Goal: Browse casually

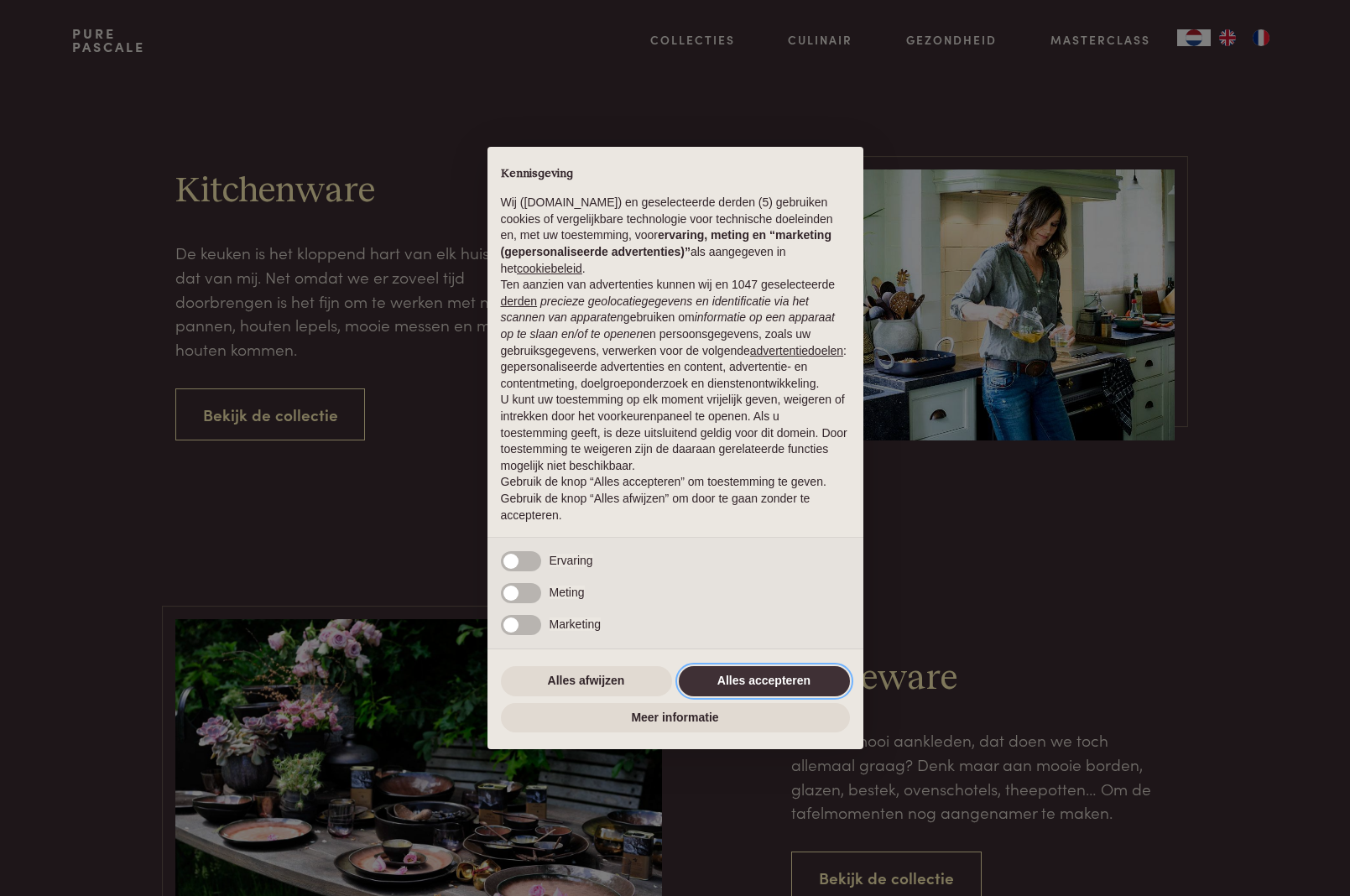
click at [811, 687] on button "Alles accepteren" at bounding box center [764, 681] width 172 height 30
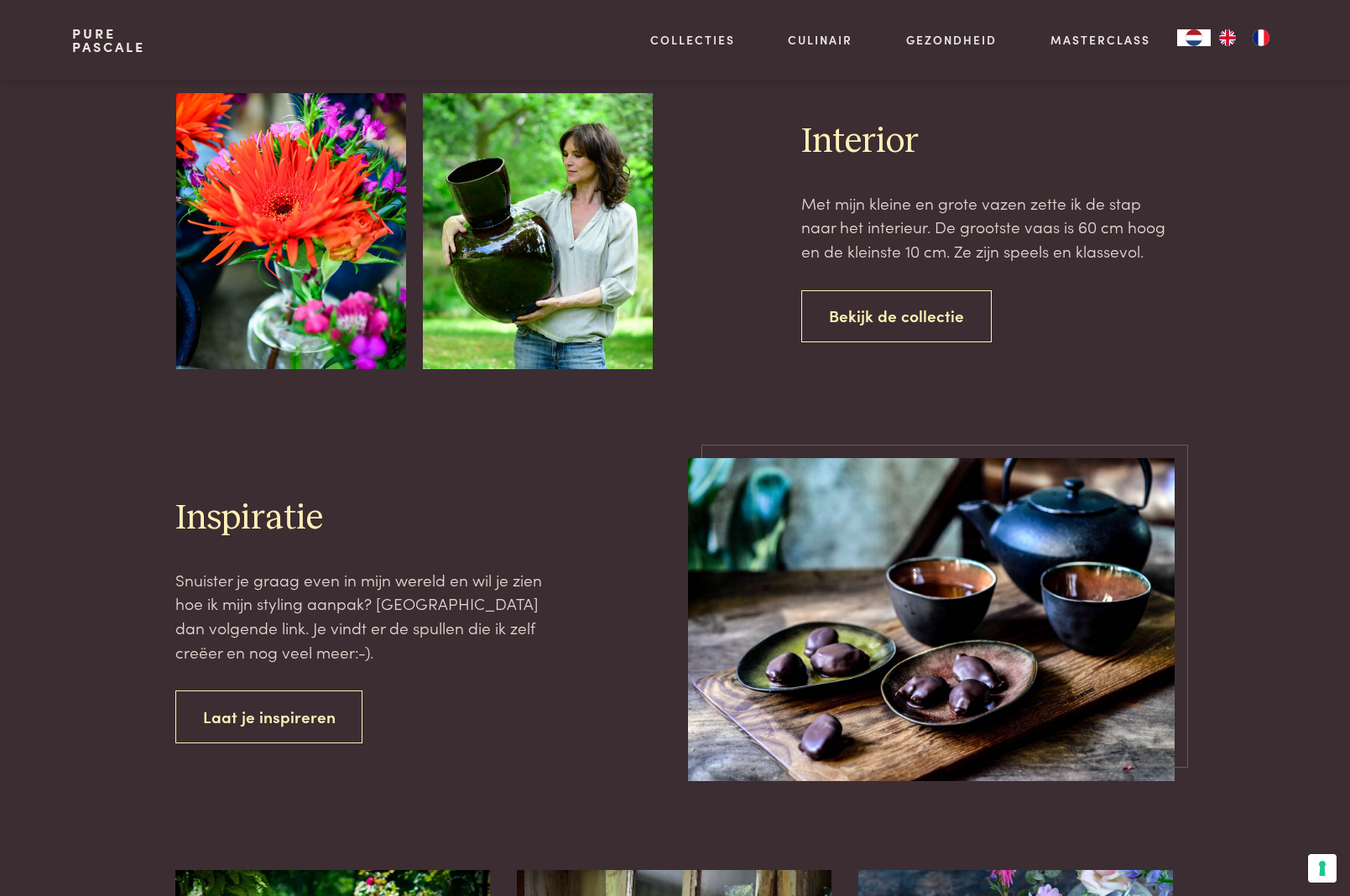
scroll to position [1440, 0]
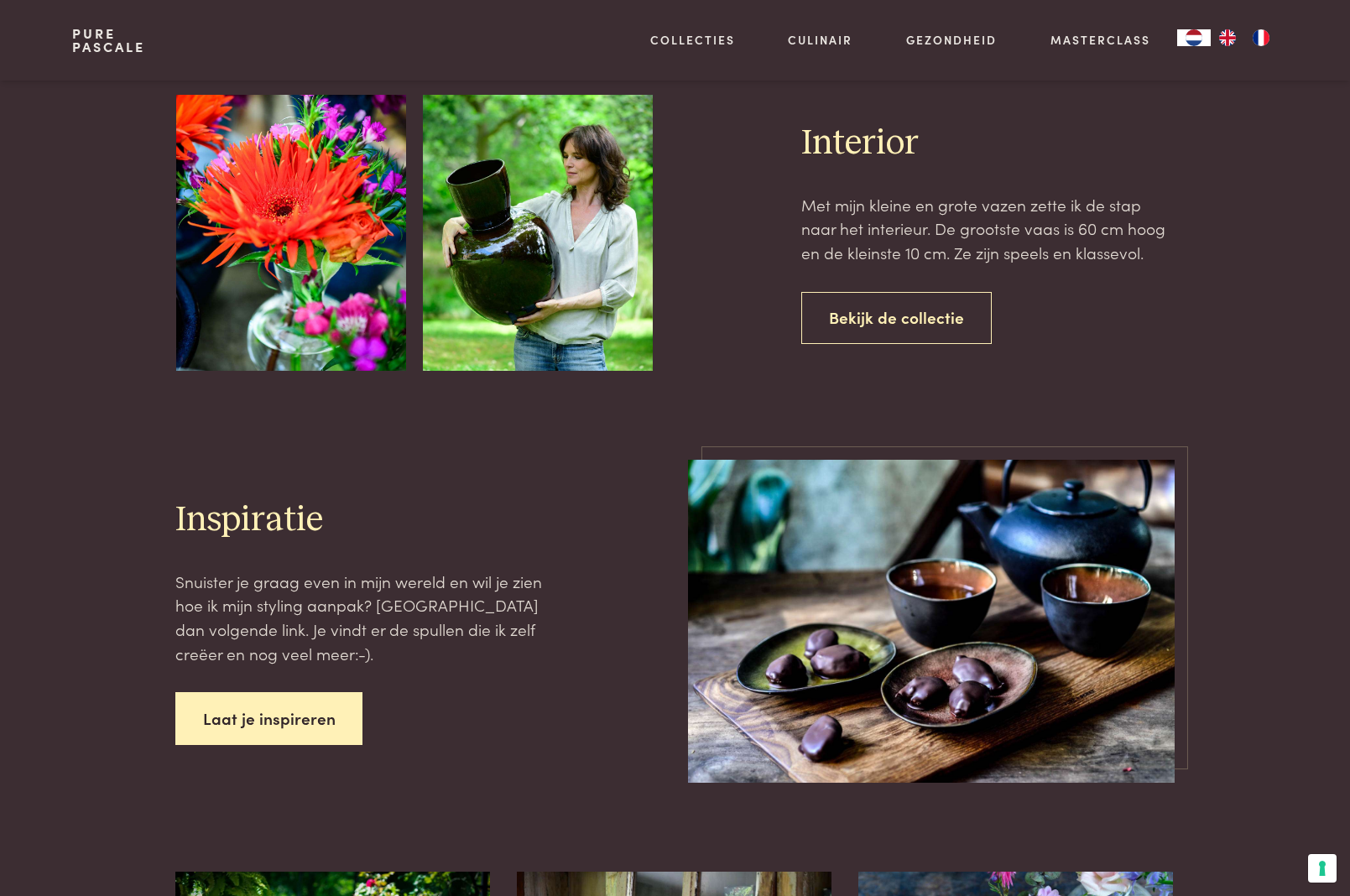
click at [312, 709] on link "Laat je inspireren" at bounding box center [269, 719] width 188 height 53
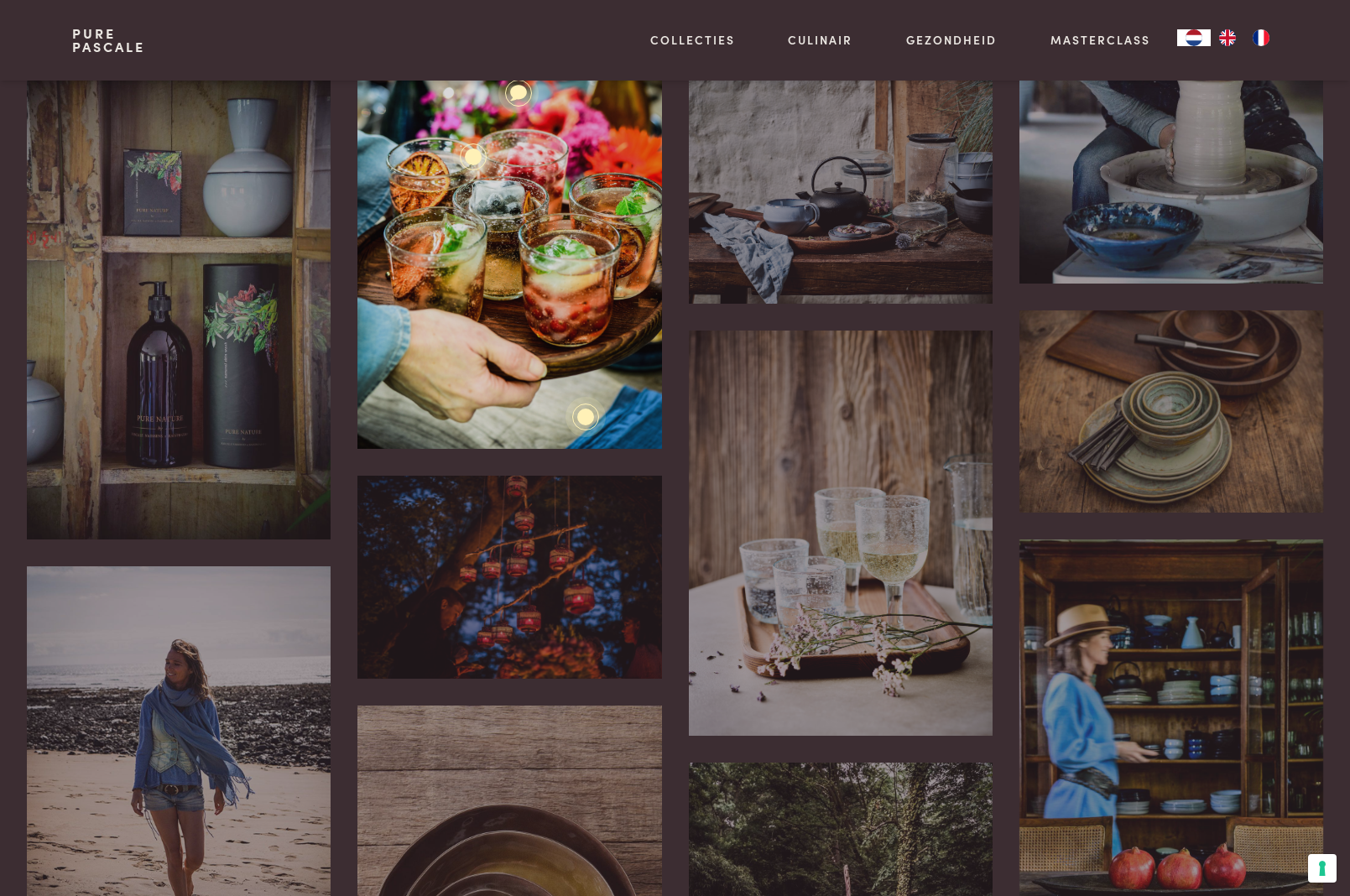
scroll to position [496, 0]
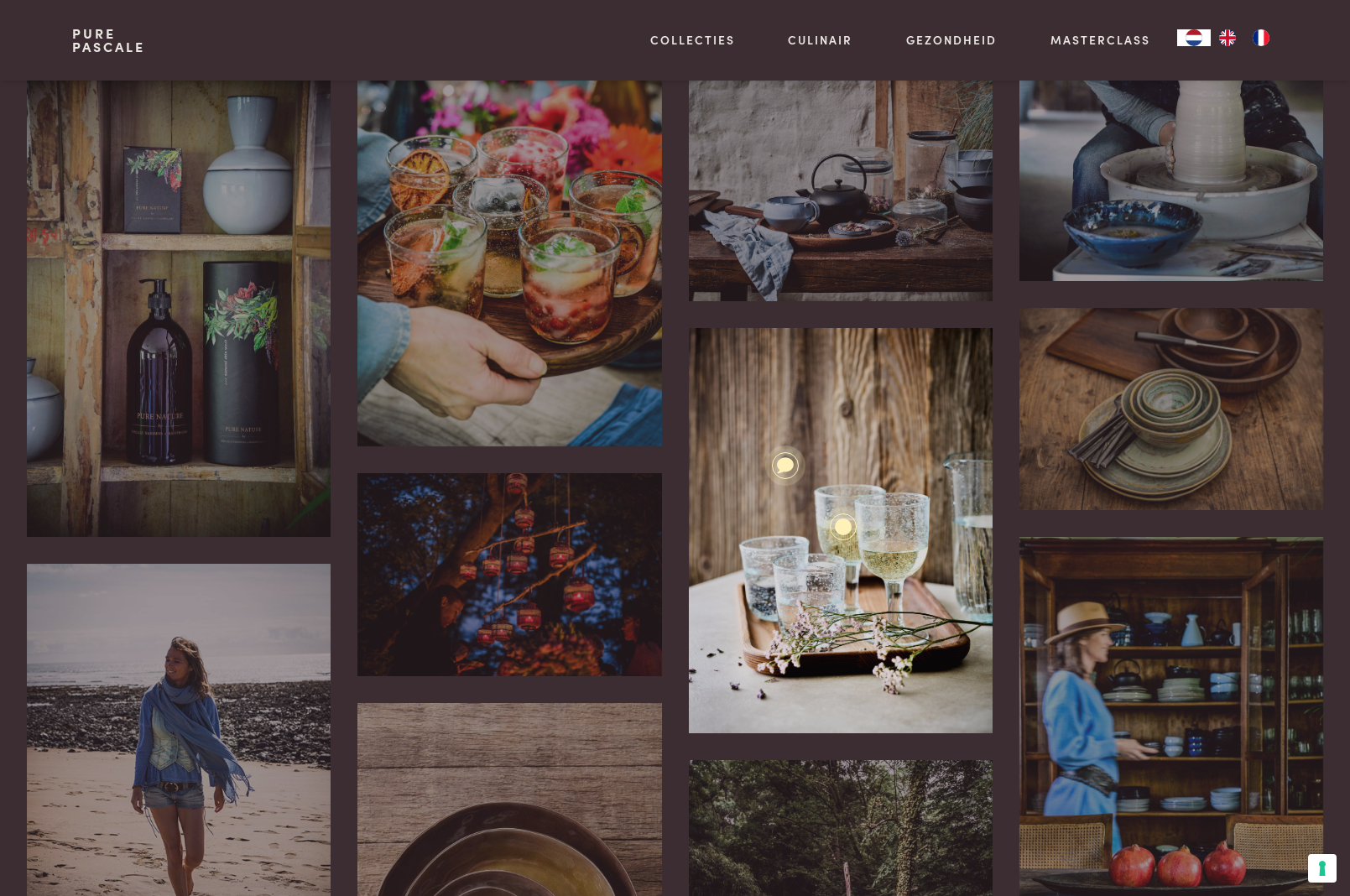
click at [789, 503] on div "Pure Glassware Deze glazen zijn altijd mooi op tafel, zelfs leeg. Ze zijn speel…" at bounding box center [840, 531] width 304 height 406
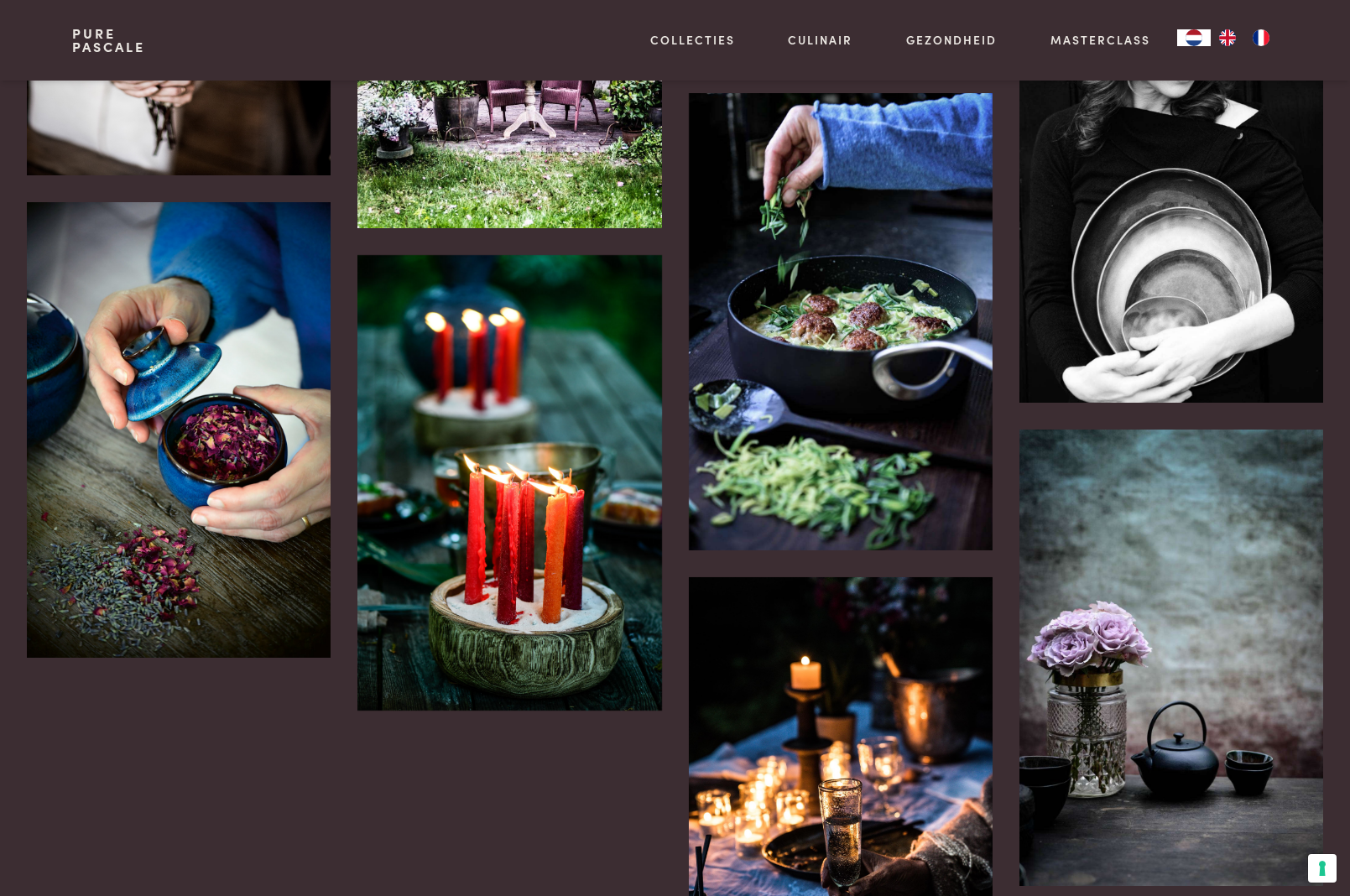
scroll to position [2537, 0]
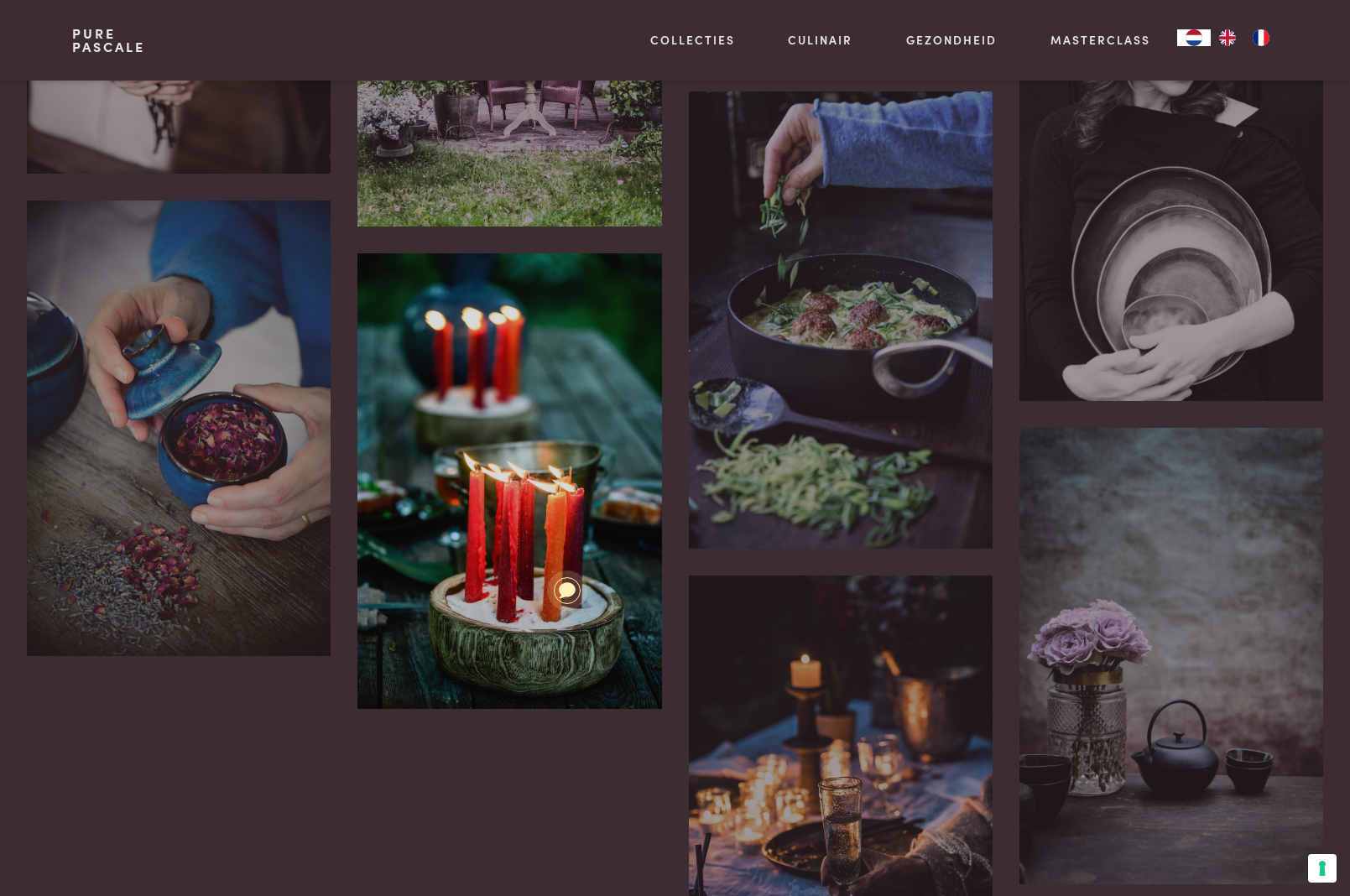
click at [559, 507] on div "Ik heb een houten kom gevuld met wit zand en daarin de kaarsen geduwd." at bounding box center [509, 481] width 304 height 456
click at [441, 606] on div "Ik heb een houten kom gevuld met wit zand en daarin de kaarsen geduwd." at bounding box center [509, 481] width 304 height 456
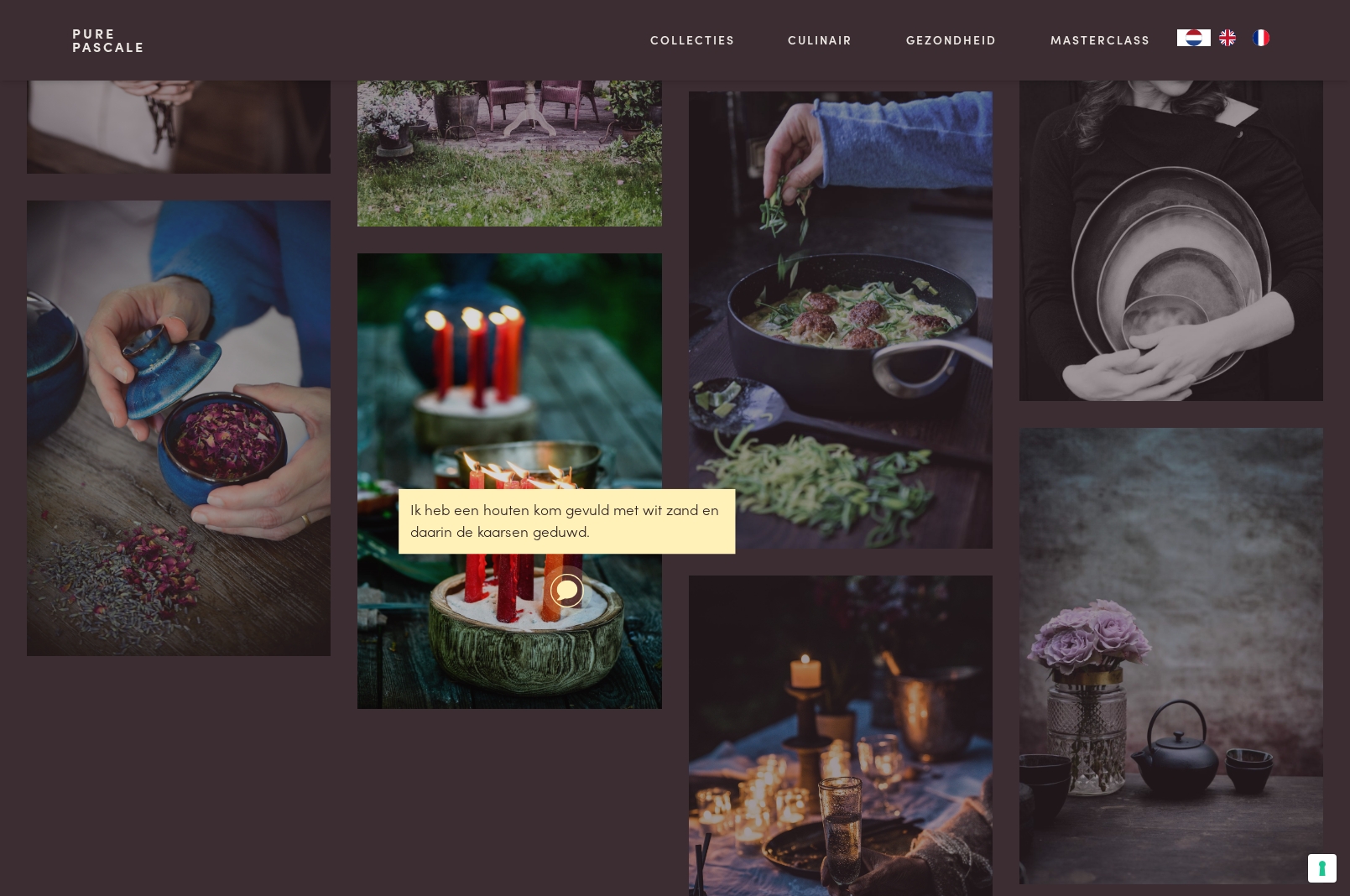
click at [564, 592] on icon at bounding box center [567, 591] width 22 height 21
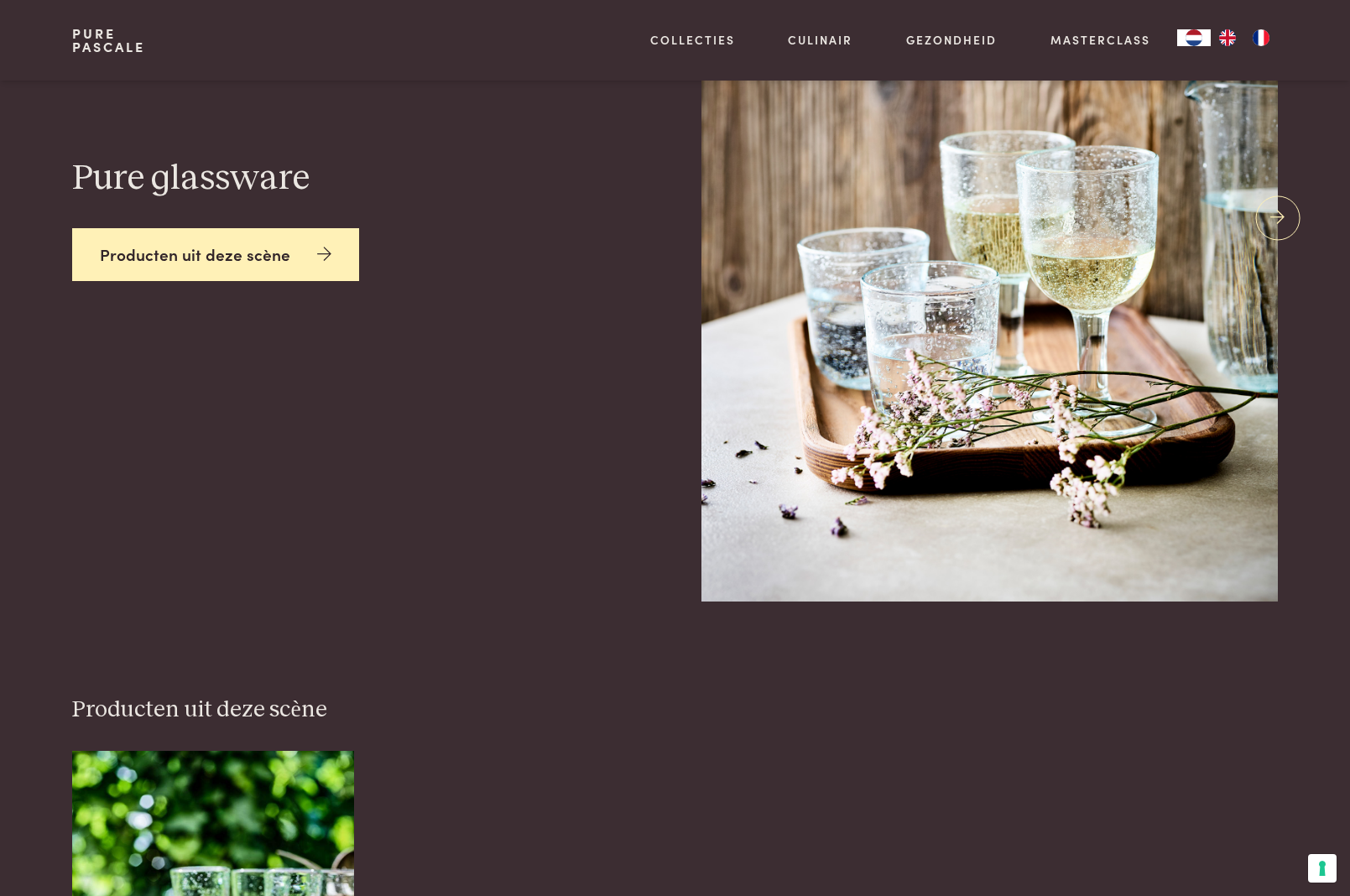
scroll to position [273, 0]
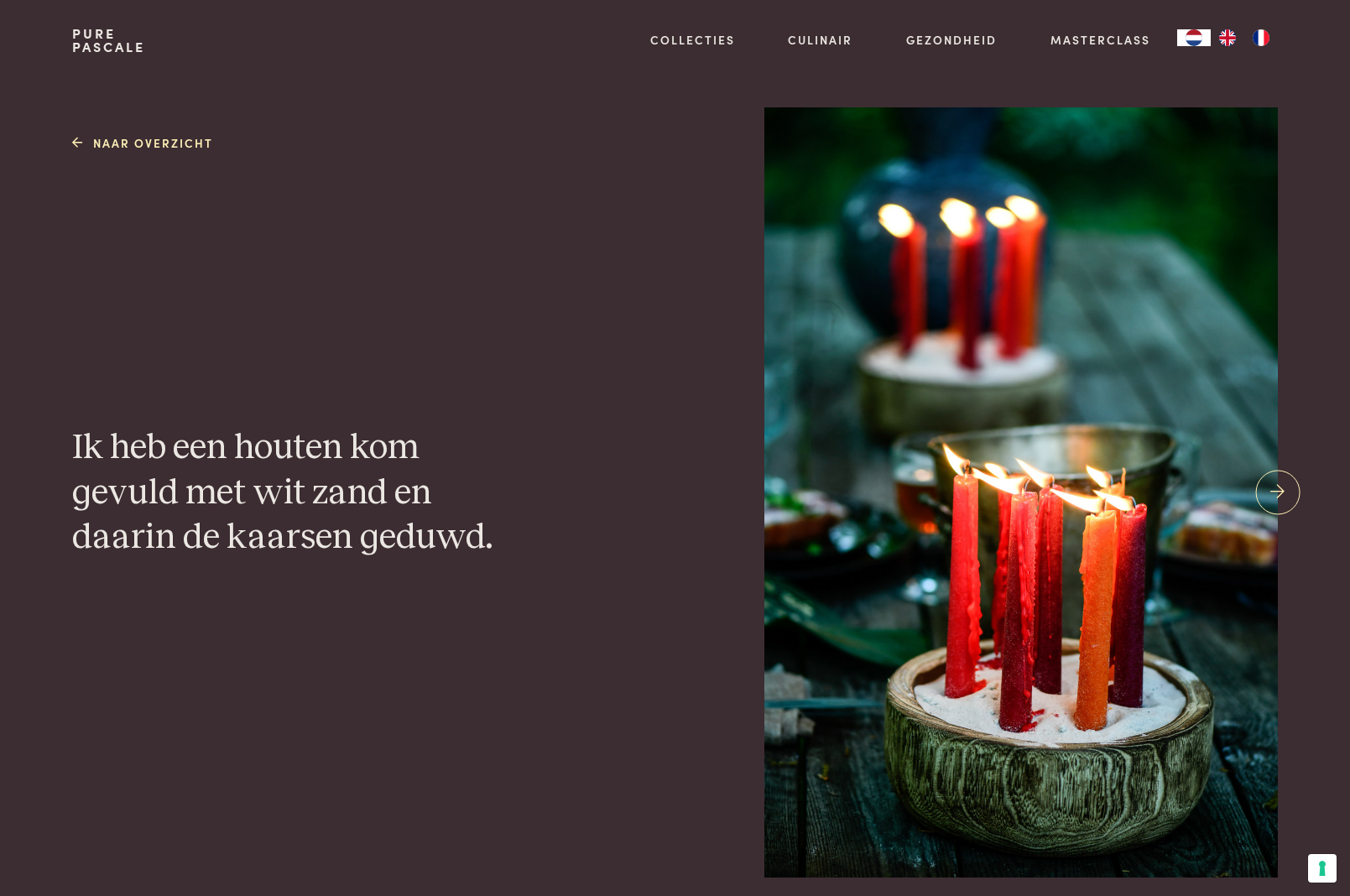
click at [505, 355] on div "Naar overzicht Ik heb een houten kom gevuld met wit zand en daarin de kaarsen g…" at bounding box center [360, 493] width 629 height 824
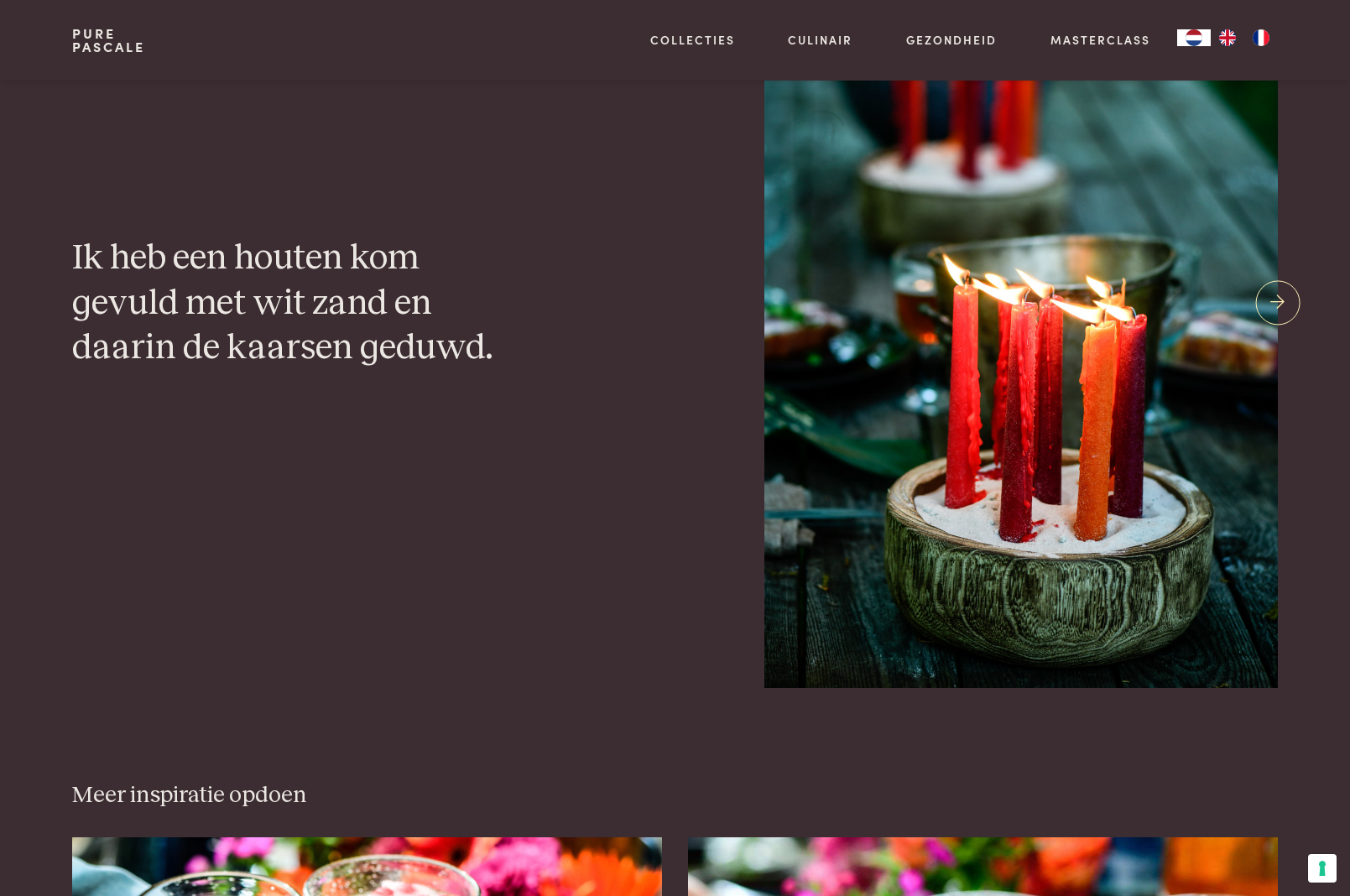
scroll to position [184, 0]
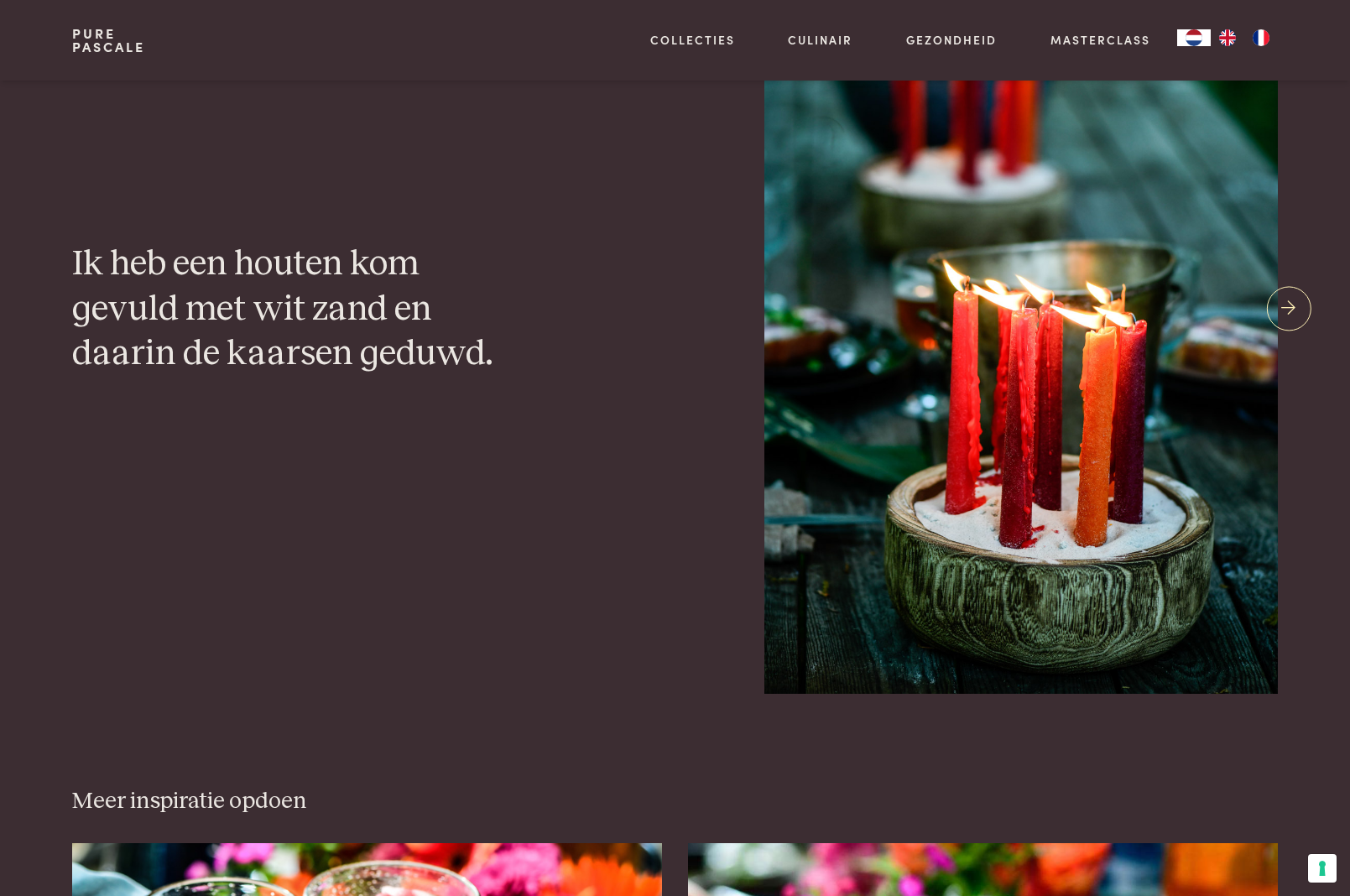
click at [1269, 311] on span at bounding box center [1288, 308] width 45 height 45
click at [1287, 307] on icon at bounding box center [1288, 310] width 14 height 25
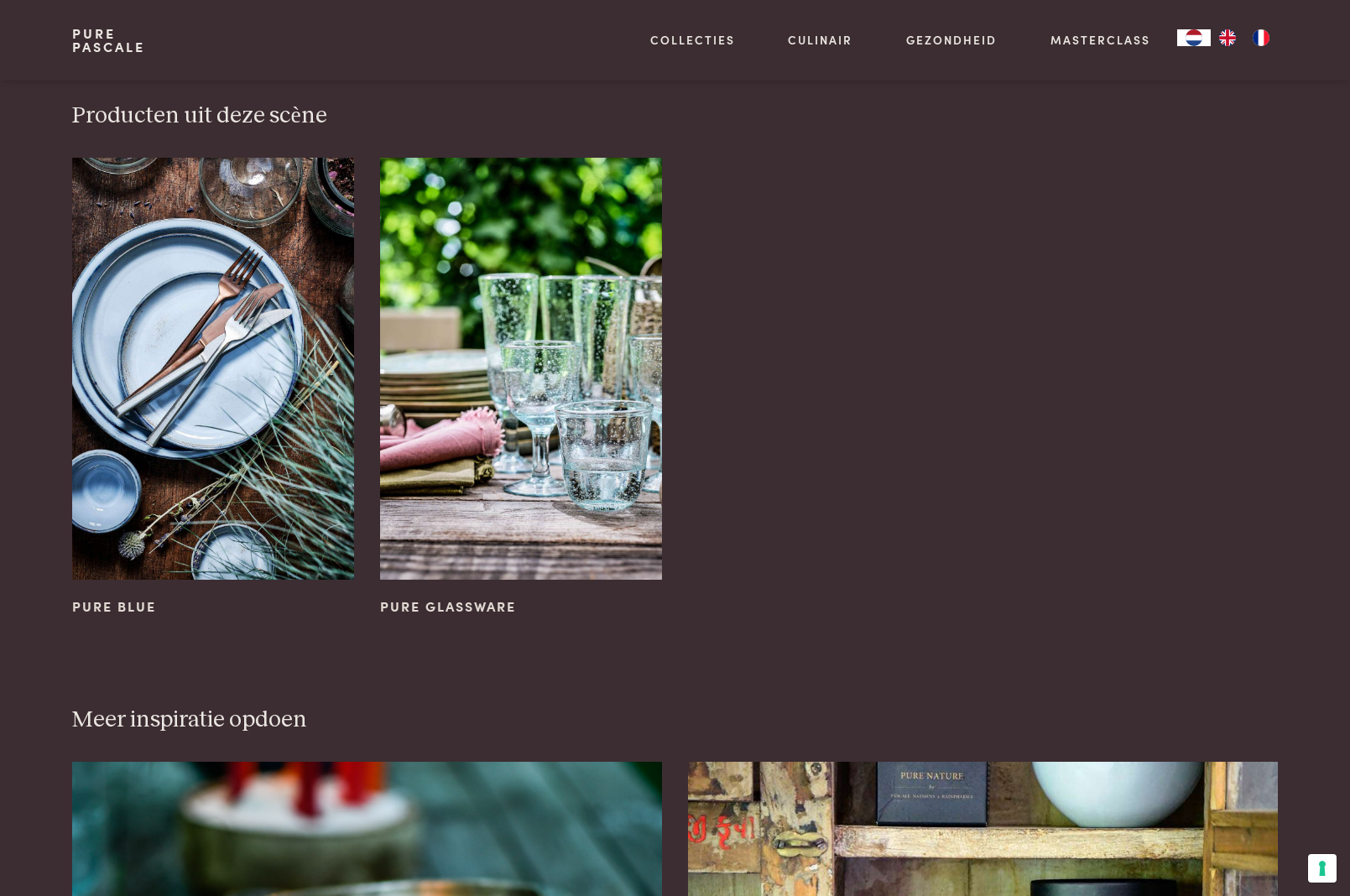
scroll to position [871, 0]
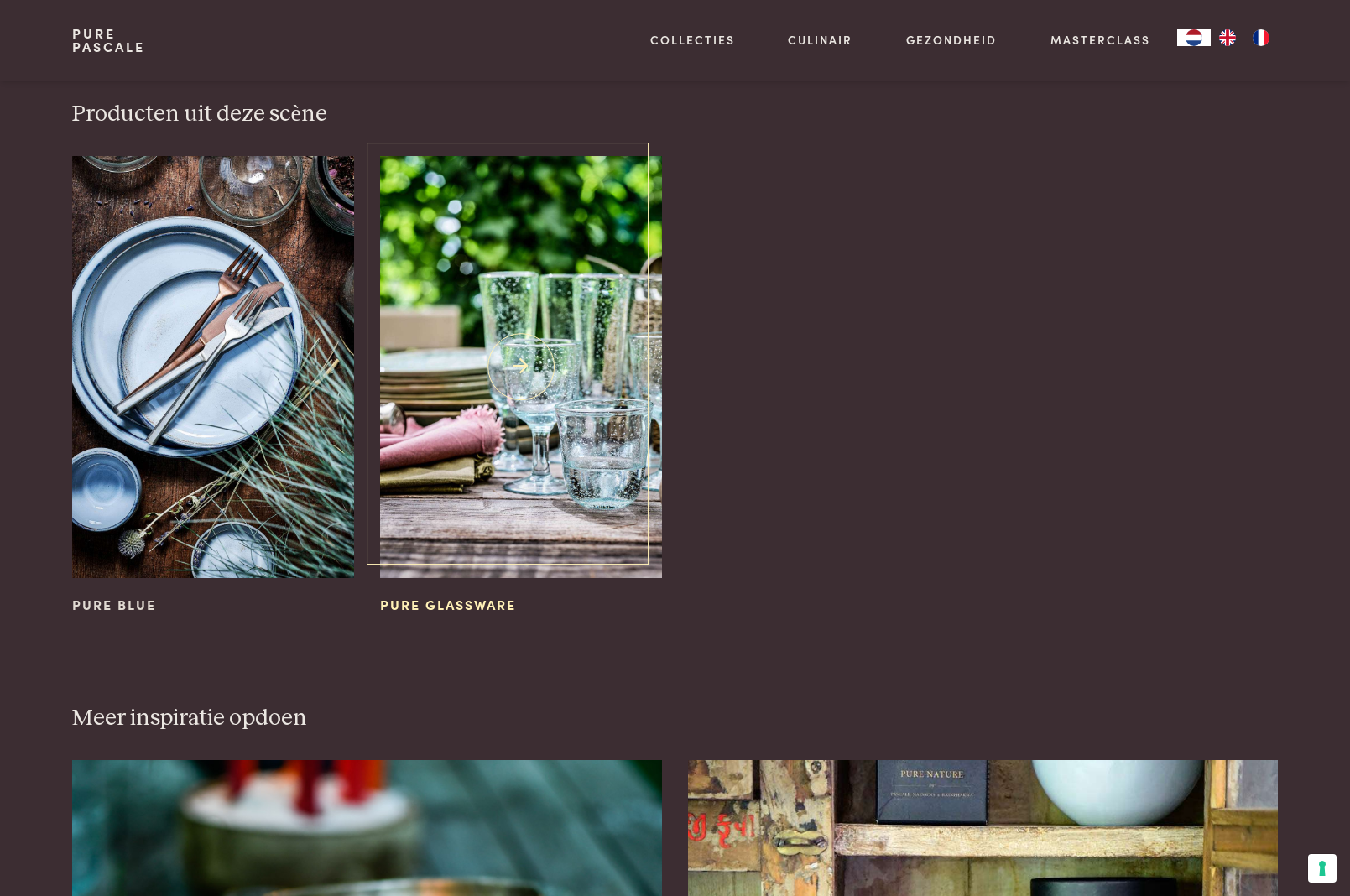
click at [583, 417] on img at bounding box center [520, 367] width 281 height 422
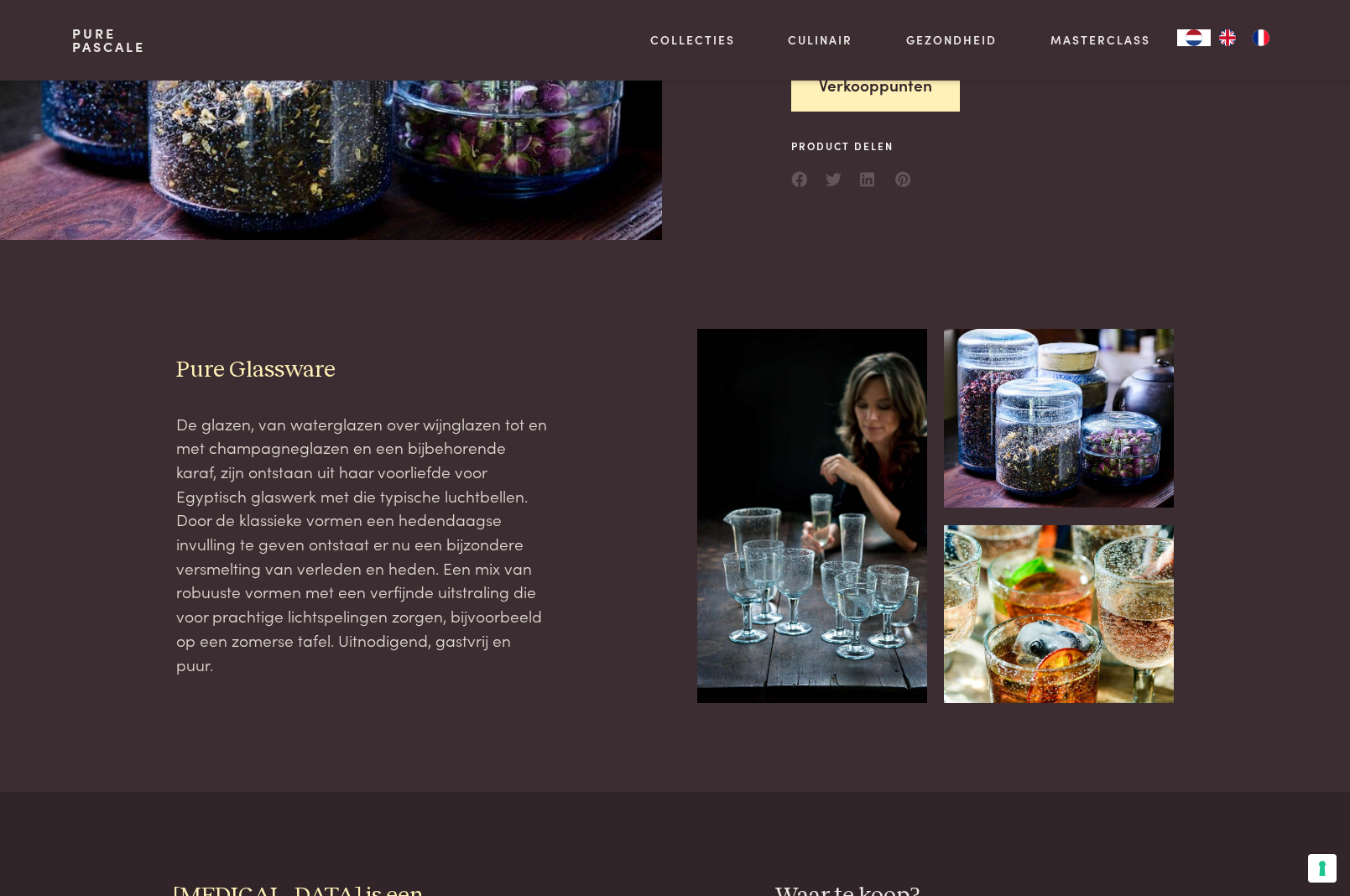
scroll to position [314, 0]
click at [872, 476] on img at bounding box center [811, 515] width 230 height 374
click at [817, 515] on img at bounding box center [811, 515] width 230 height 374
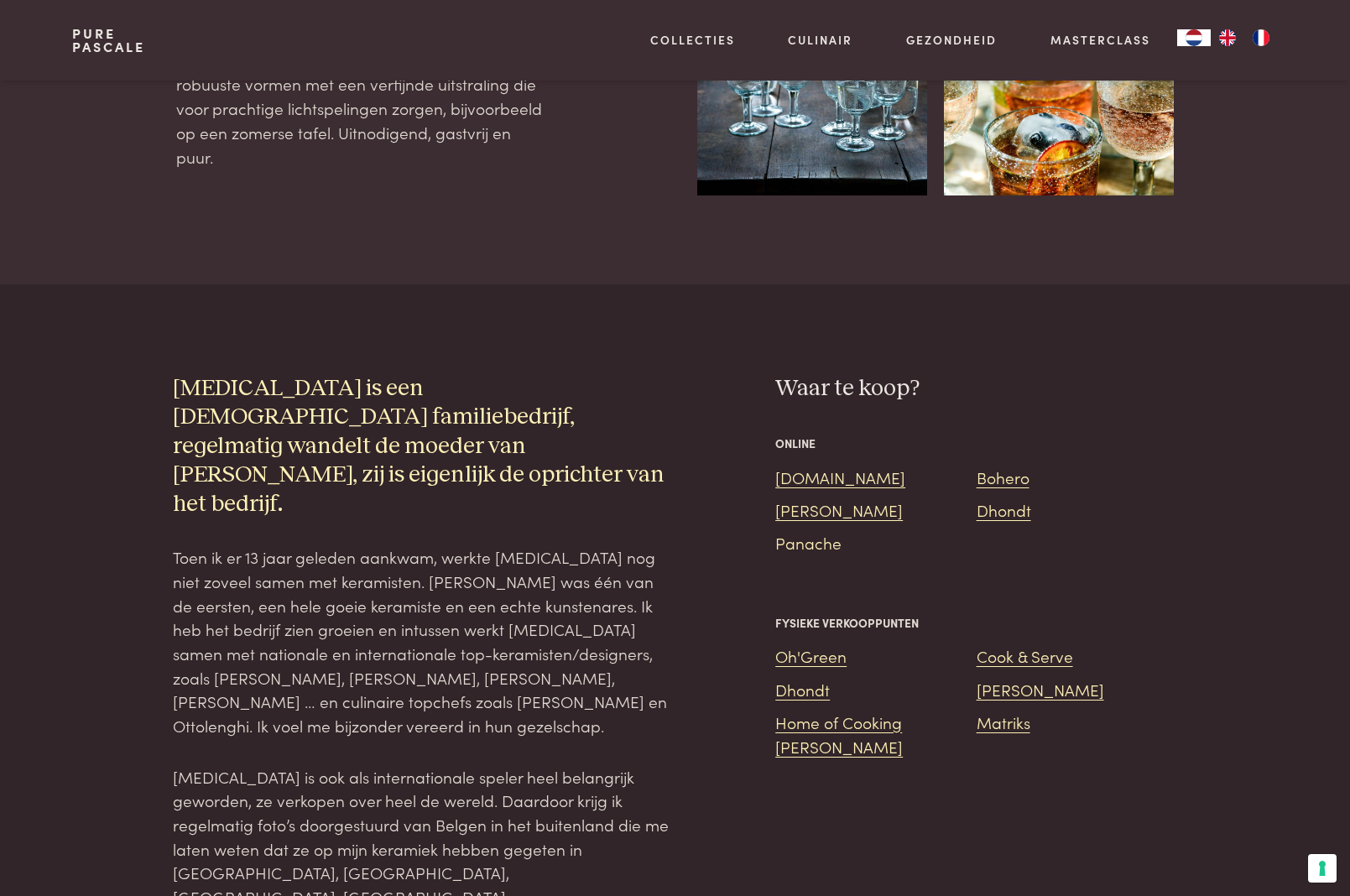
scroll to position [794, 0]
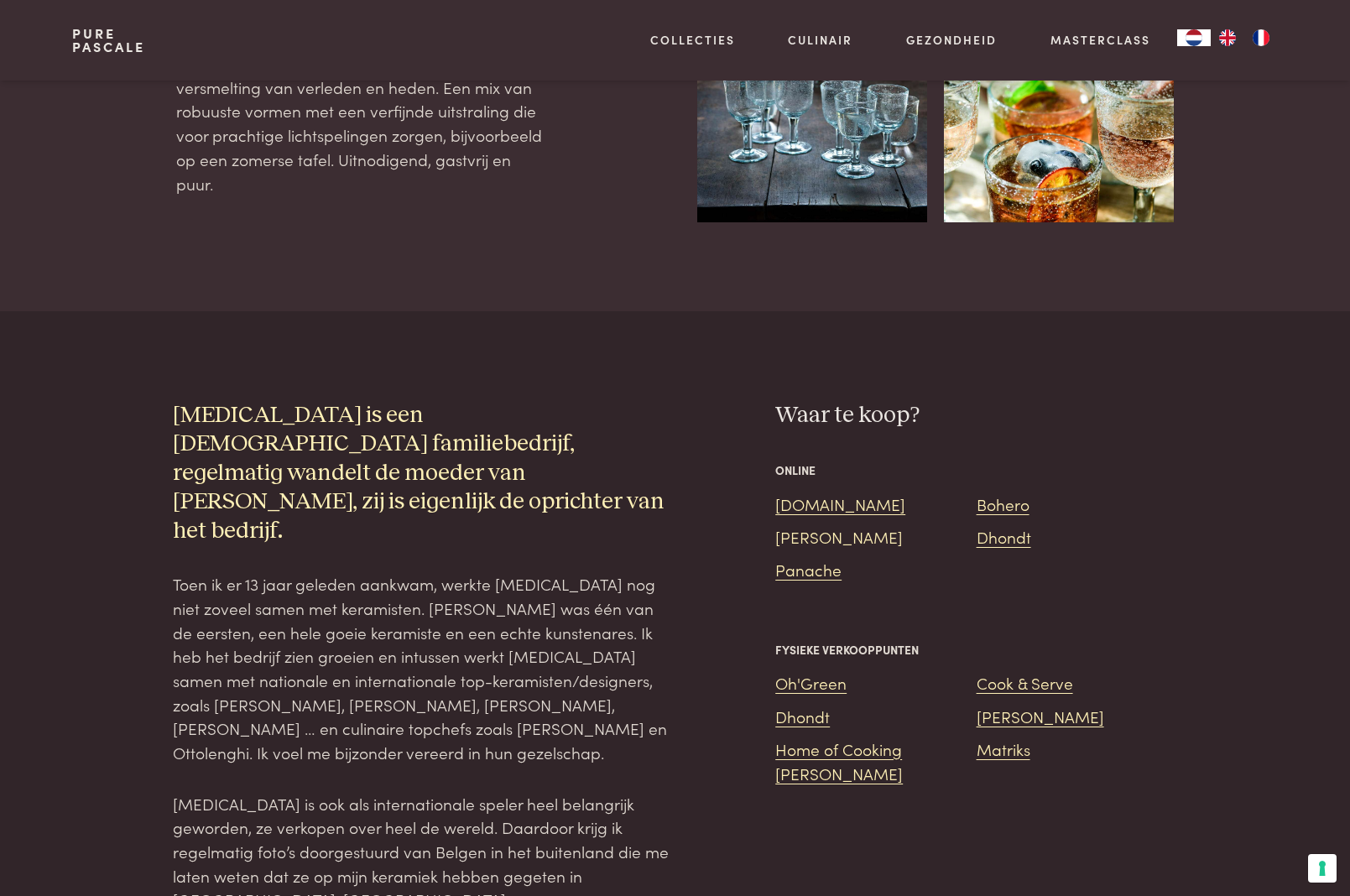
click at [817, 525] on link "De Bijenkorf" at bounding box center [839, 537] width 128 height 23
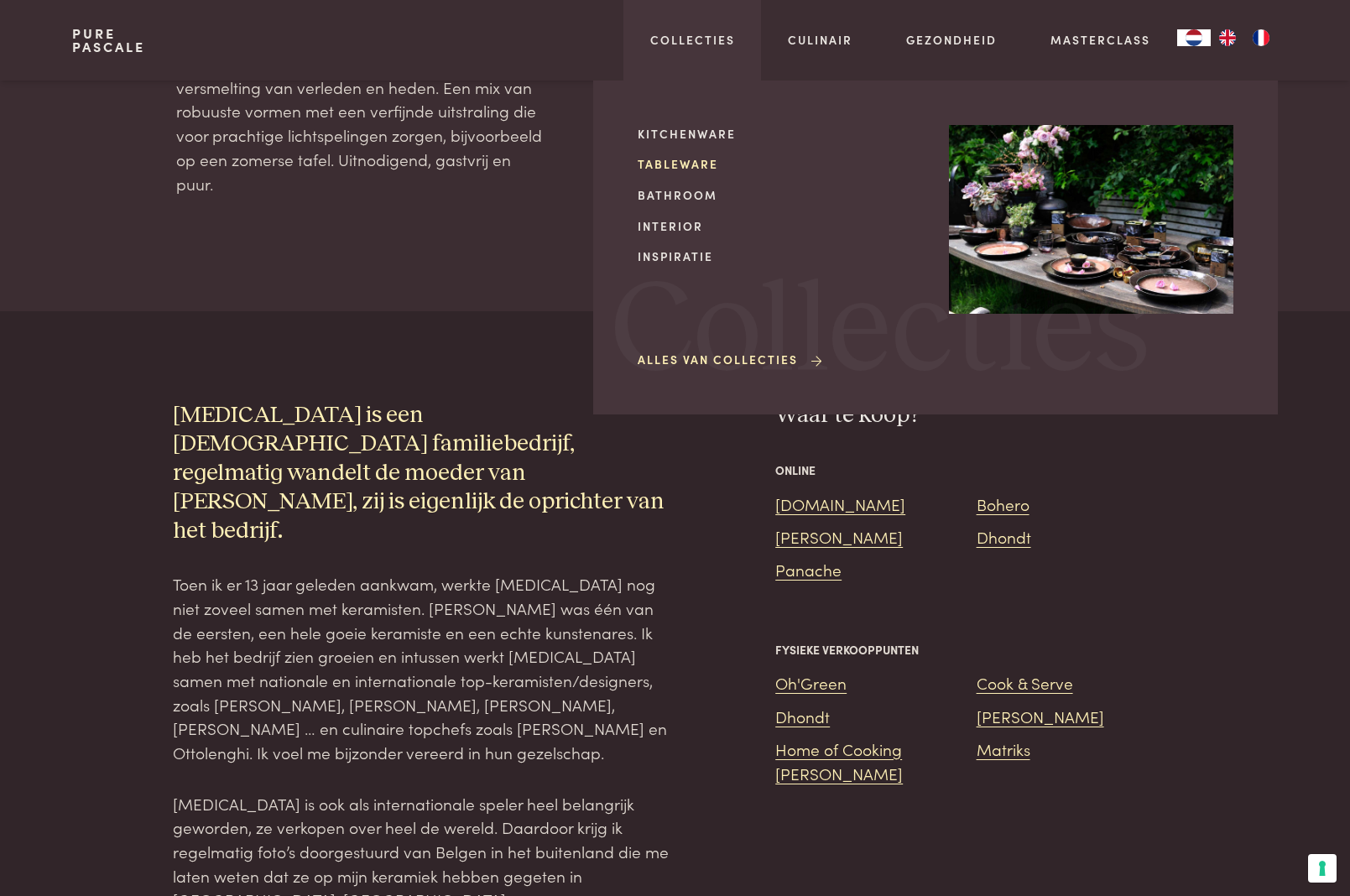
click at [693, 158] on link "Tableware" at bounding box center [780, 164] width 284 height 18
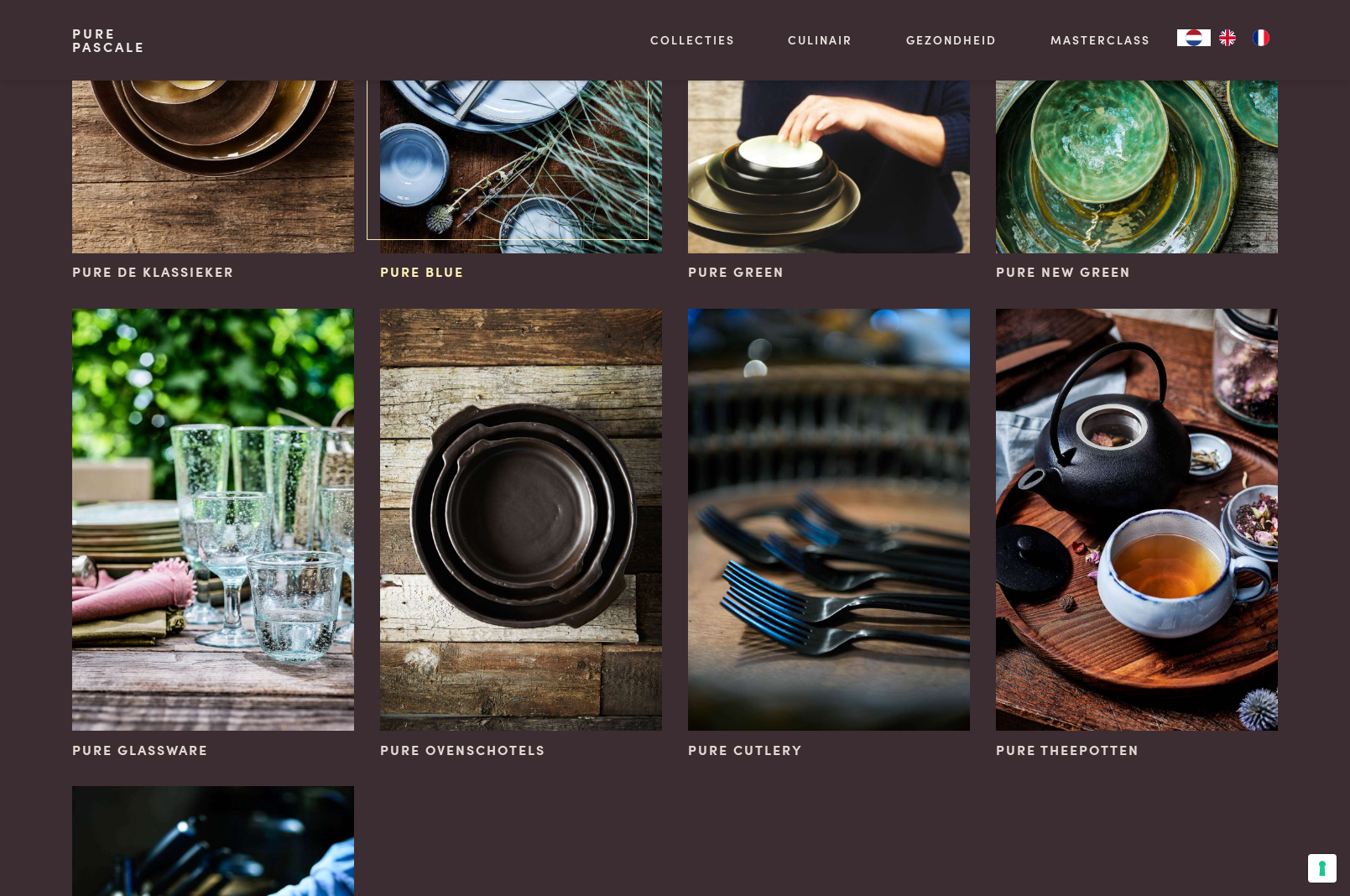
scroll to position [390, 0]
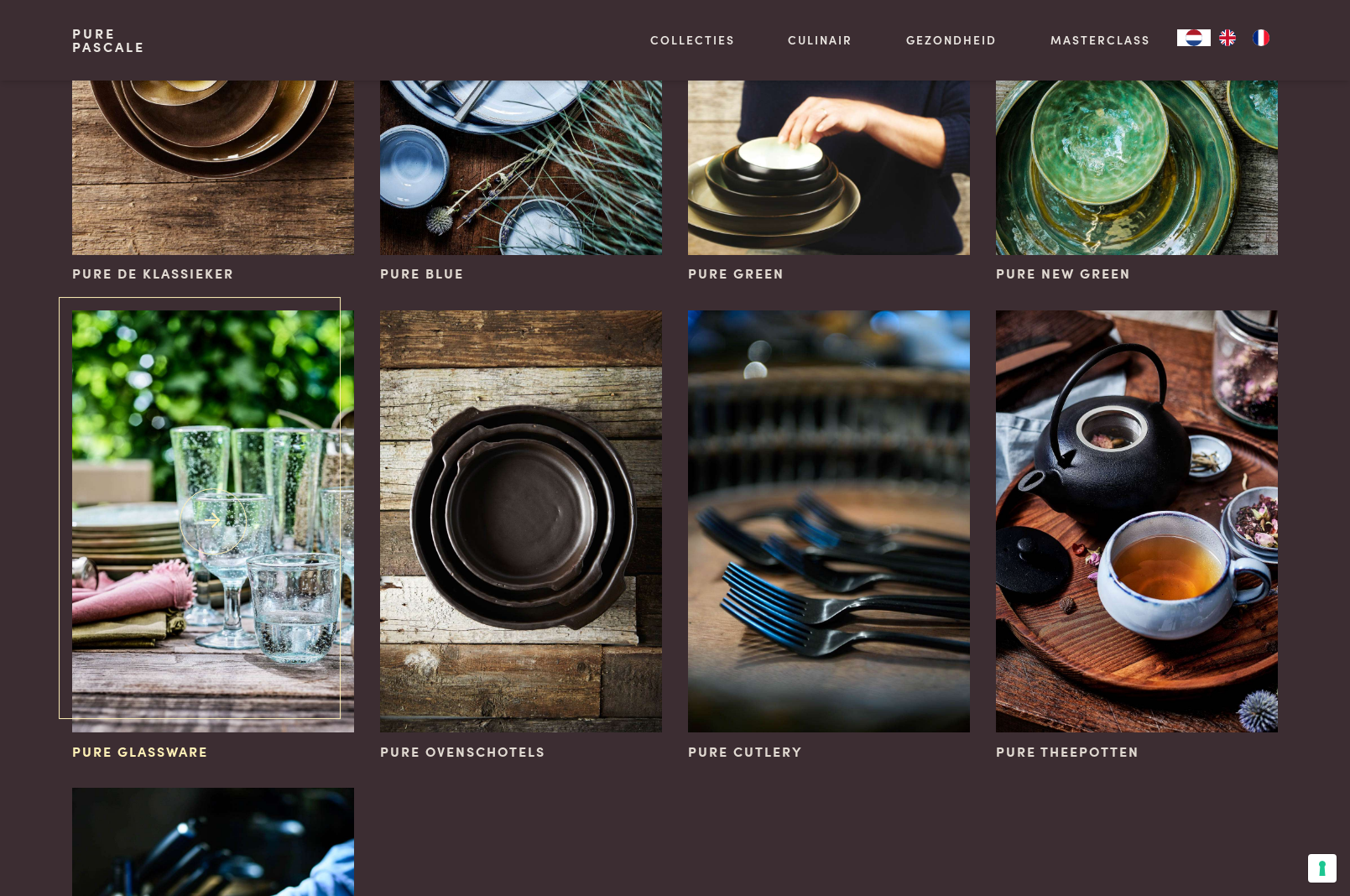
click at [286, 422] on img at bounding box center [212, 522] width 281 height 422
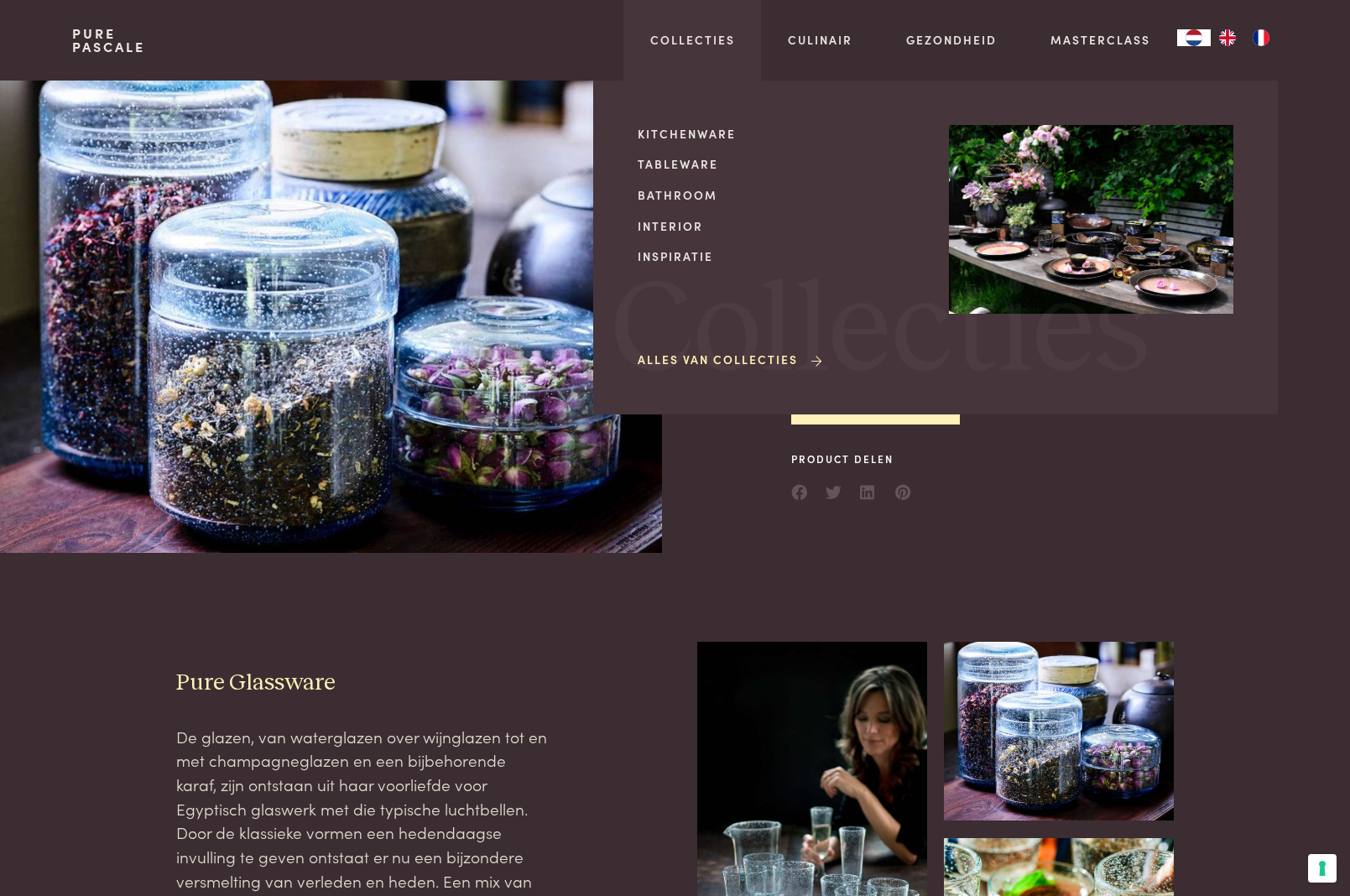
scroll to position [3, 0]
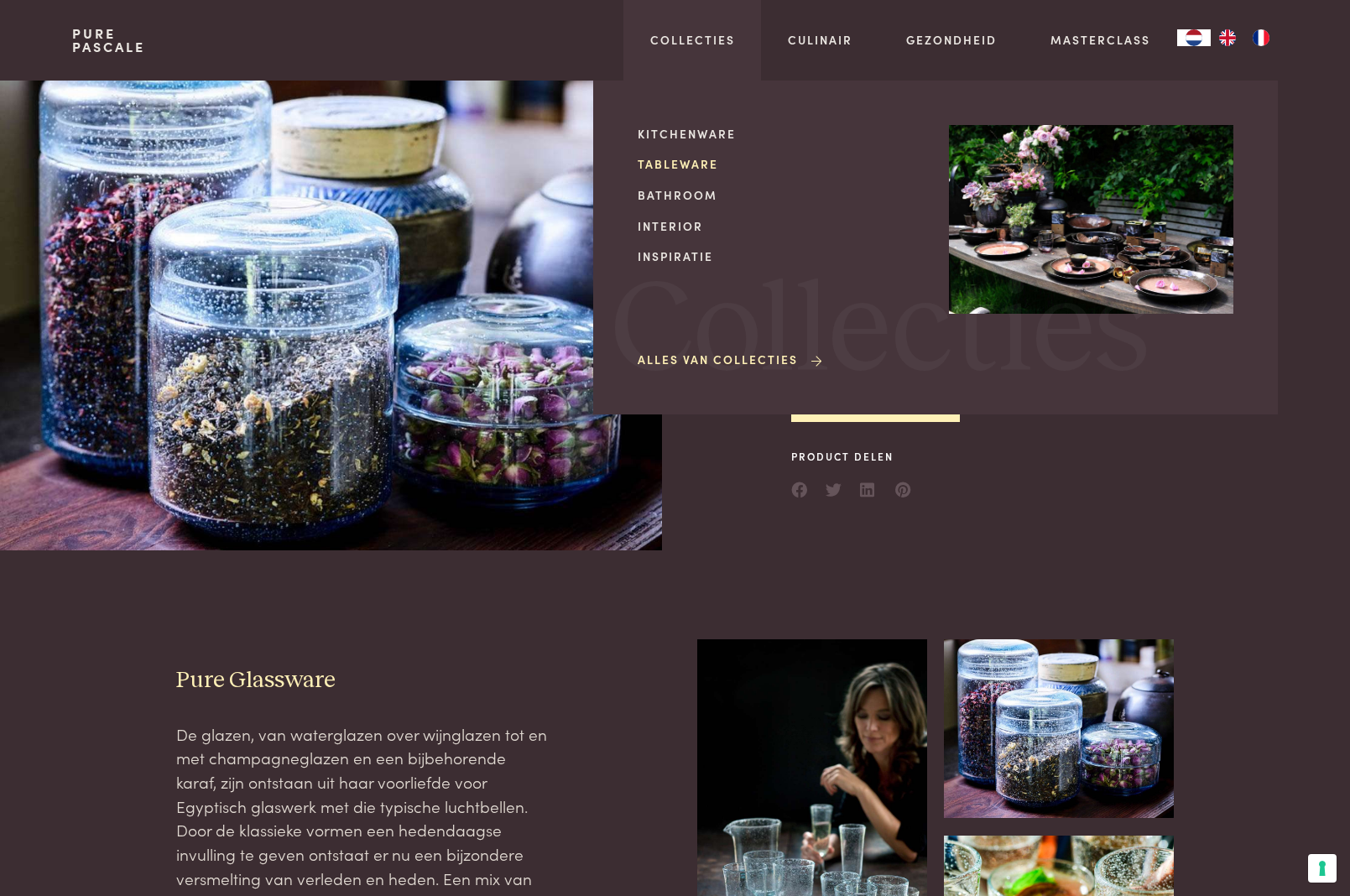
click at [694, 158] on link "Tableware" at bounding box center [780, 164] width 284 height 18
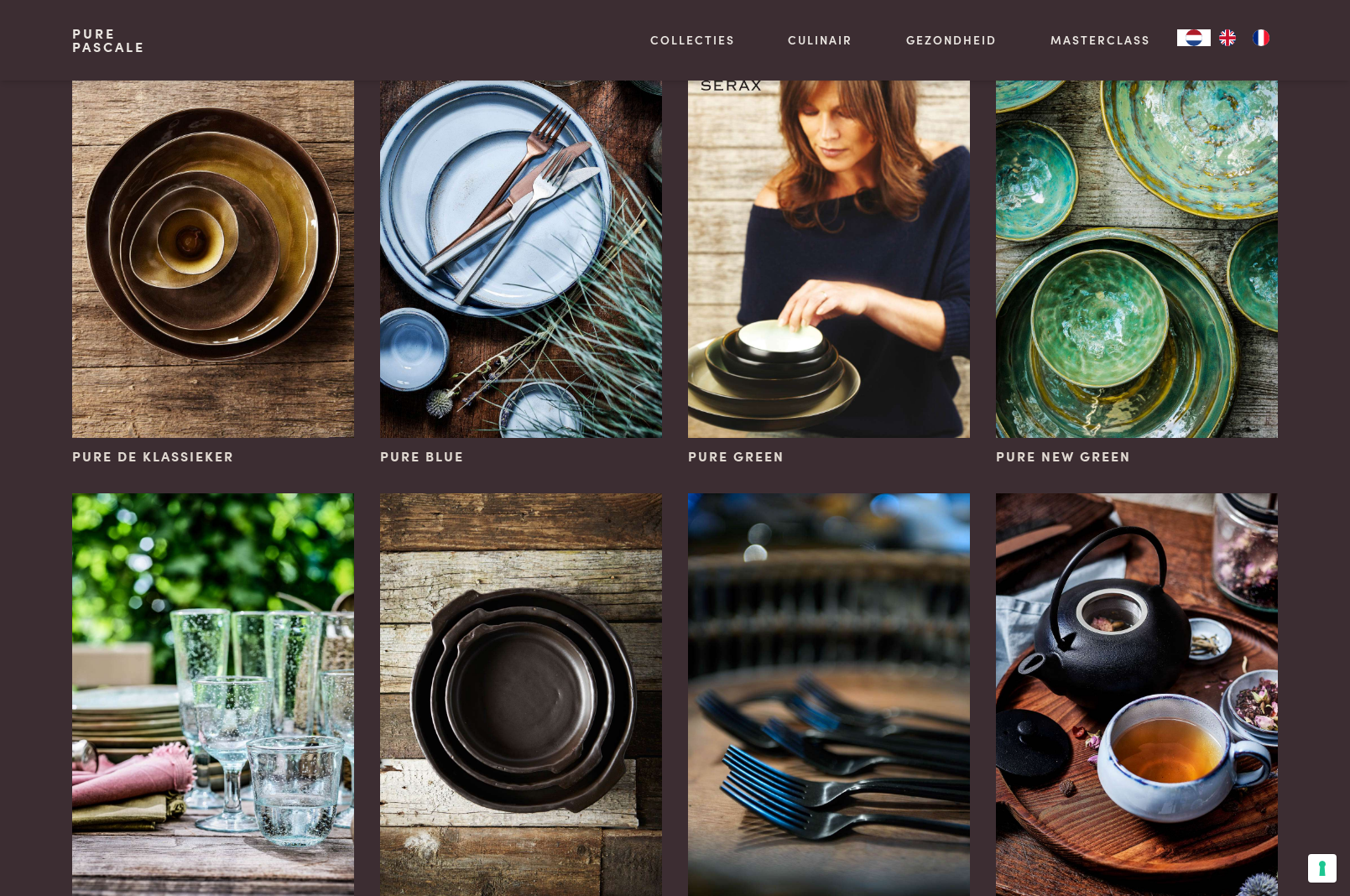
scroll to position [202, 0]
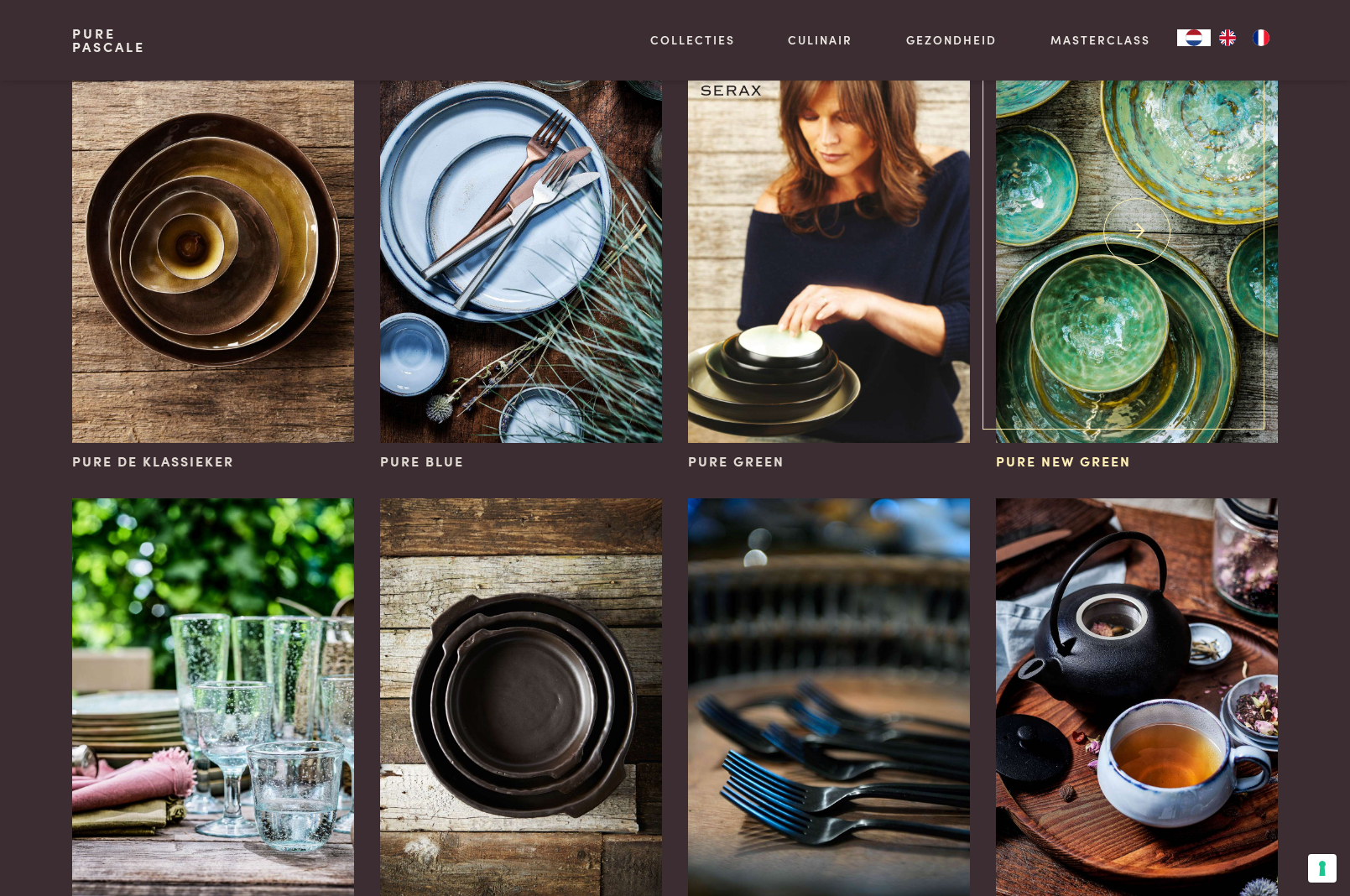
click at [1061, 275] on img at bounding box center [1136, 232] width 281 height 422
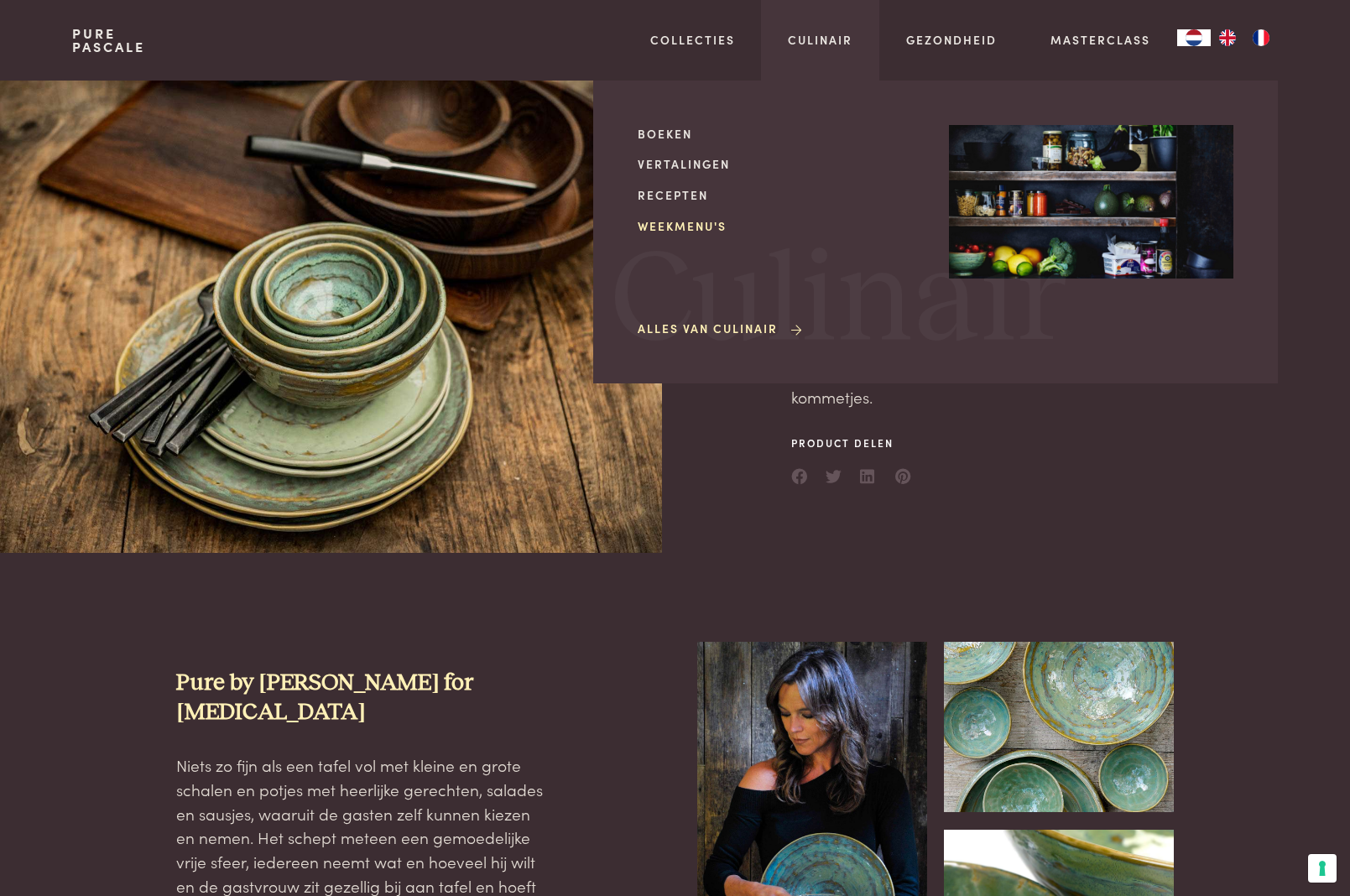
click at [702, 217] on link "Weekmenu's" at bounding box center [780, 226] width 284 height 18
